Goal: Task Accomplishment & Management: Use online tool/utility

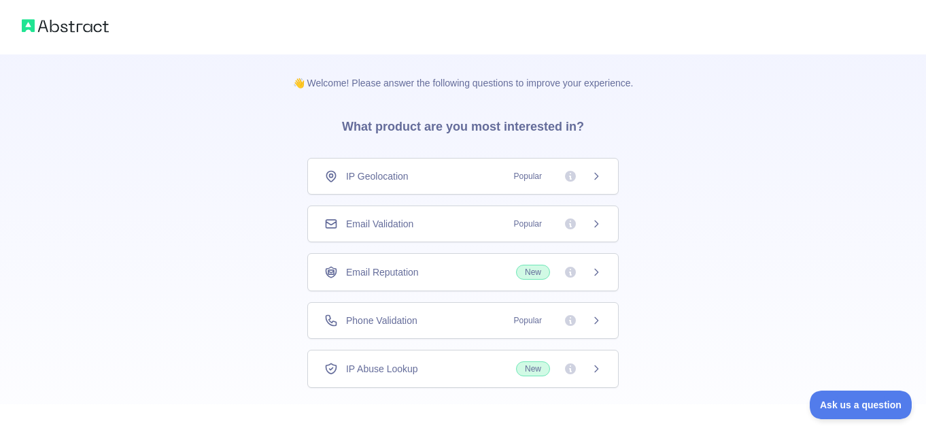
scroll to position [74, 0]
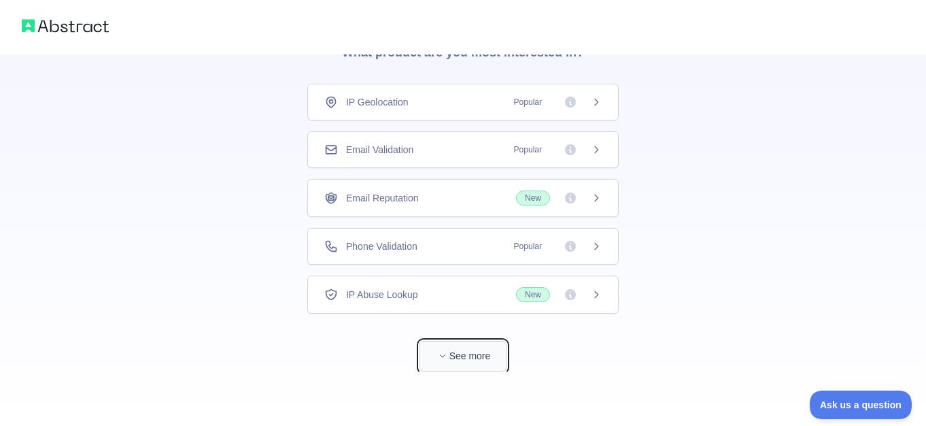
click at [490, 356] on button "See more" at bounding box center [462, 356] width 87 height 31
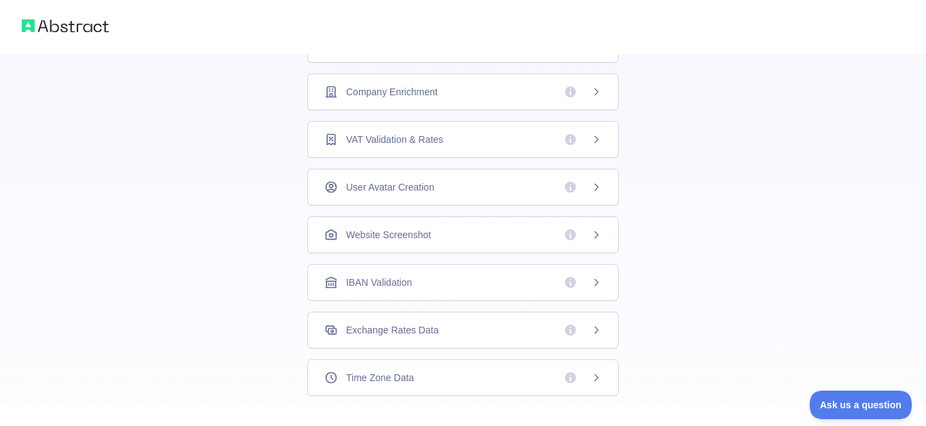
scroll to position [439, 0]
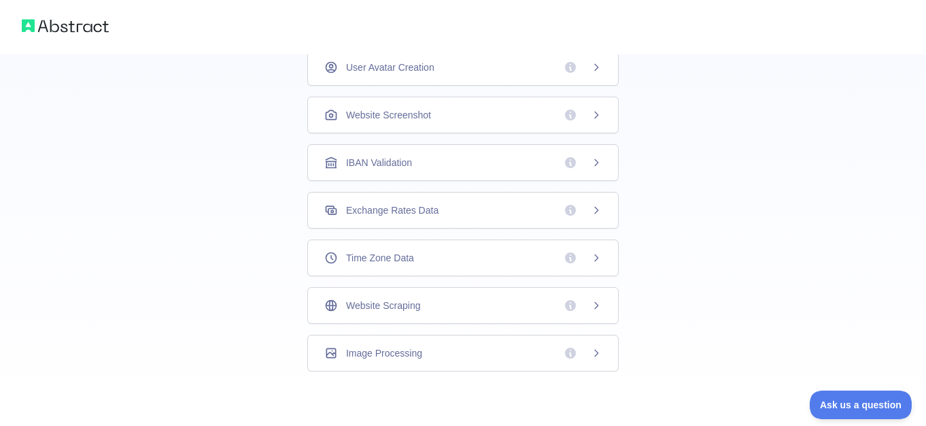
click at [381, 293] on div "Website Scraping" at bounding box center [462, 305] width 311 height 37
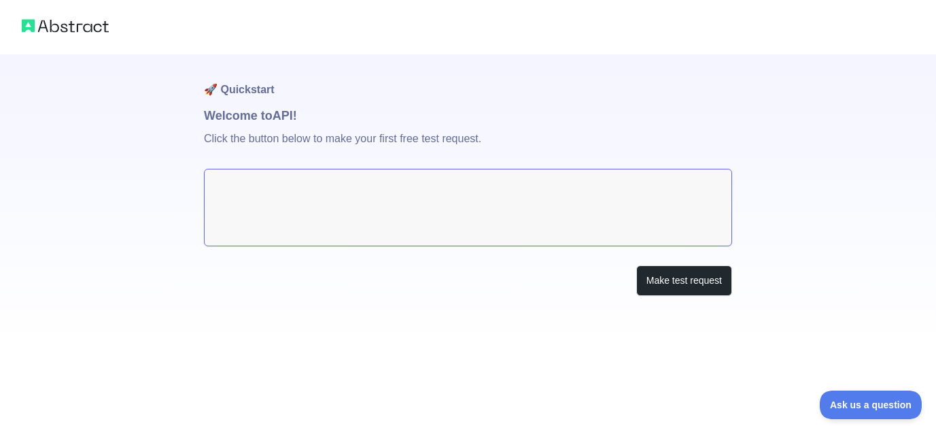
click at [362, 212] on textarea at bounding box center [468, 208] width 528 height 78
drag, startPoint x: 343, startPoint y: 137, endPoint x: 441, endPoint y: 137, distance: 98.6
click at [441, 137] on p "Click the button below to make your first free test request." at bounding box center [468, 147] width 528 height 44
drag, startPoint x: 442, startPoint y: 139, endPoint x: 371, endPoint y: 174, distance: 79.1
click at [442, 140] on p "Click the button below to make your first free test request." at bounding box center [468, 147] width 528 height 44
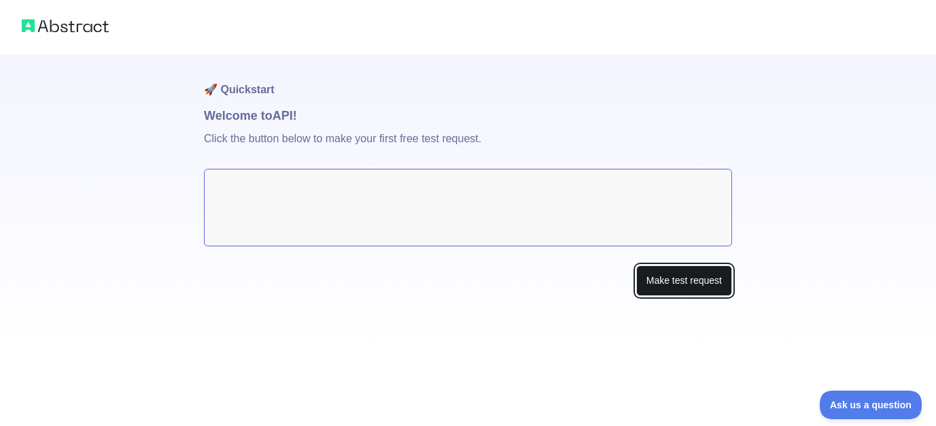
click at [677, 280] on button "Make test request" at bounding box center [684, 280] width 96 height 31
click at [697, 279] on button "Make test request" at bounding box center [684, 280] width 96 height 31
